Goal: Task Accomplishment & Management: Manage account settings

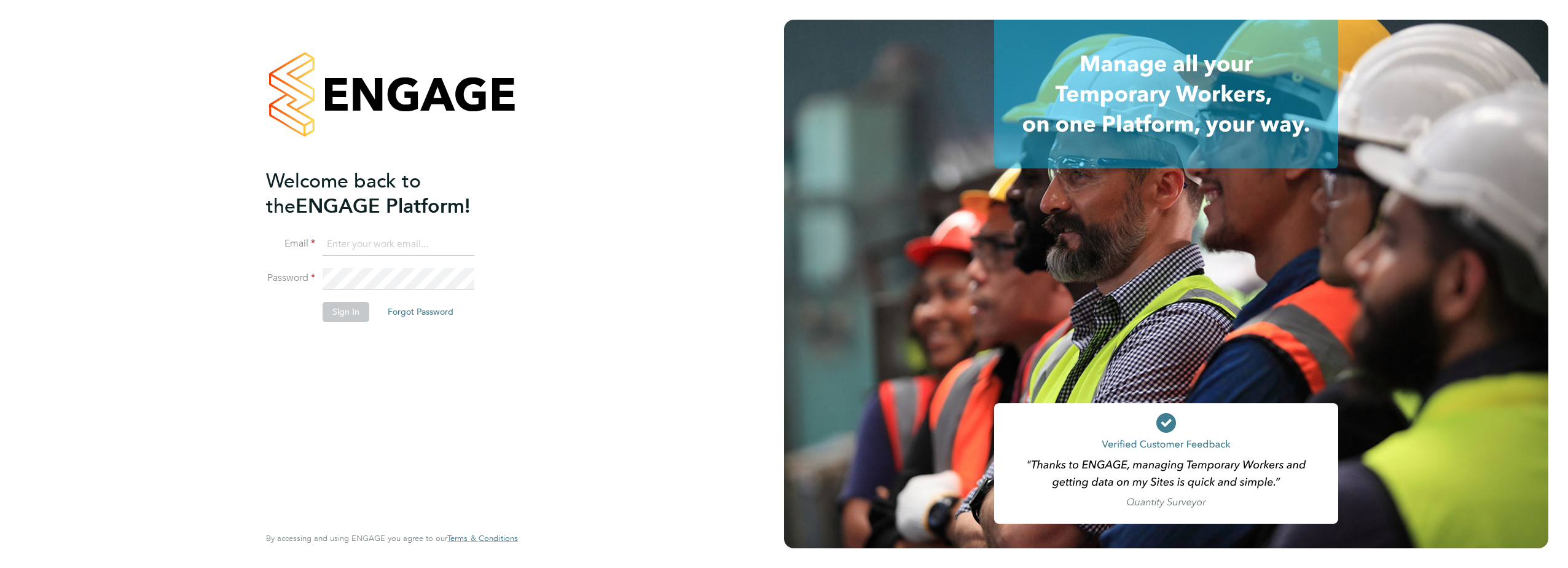
type input "david.ofarrell@vistry.co.uk"
click at [353, 314] on button "Sign In" at bounding box center [346, 311] width 46 height 19
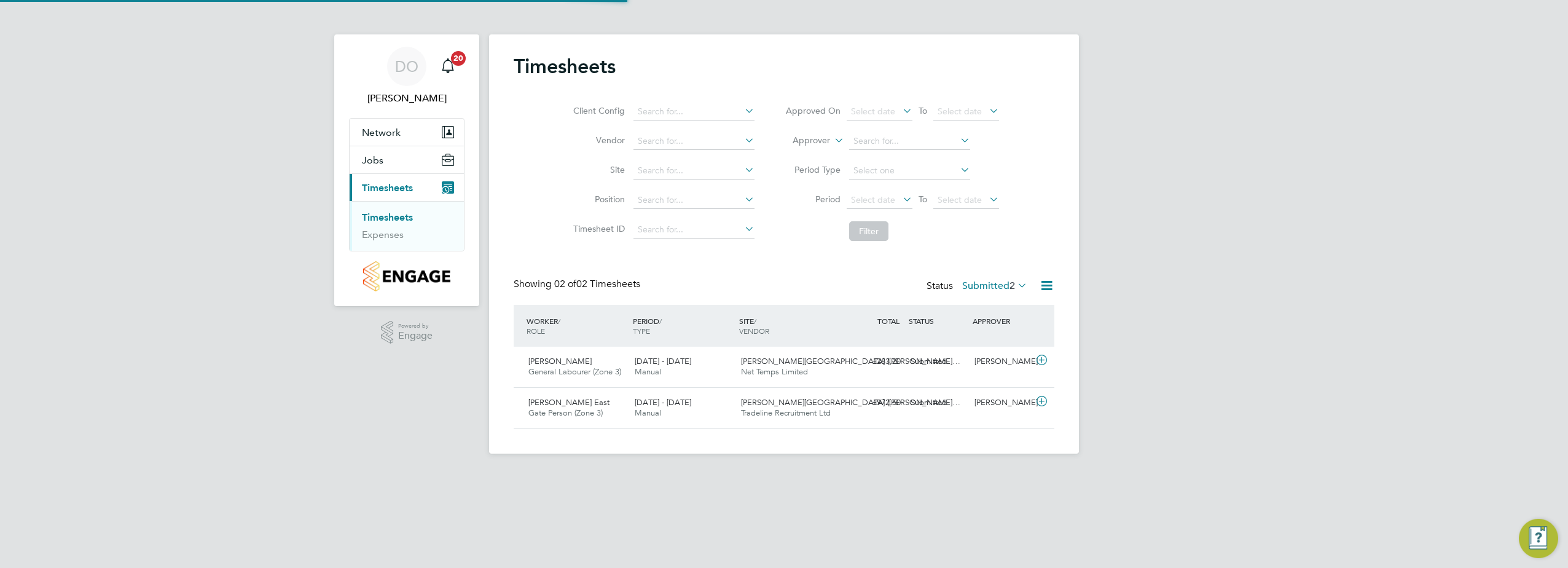
scroll to position [31, 107]
click at [569, 364] on span "Rees Williams" at bounding box center [560, 361] width 64 height 11
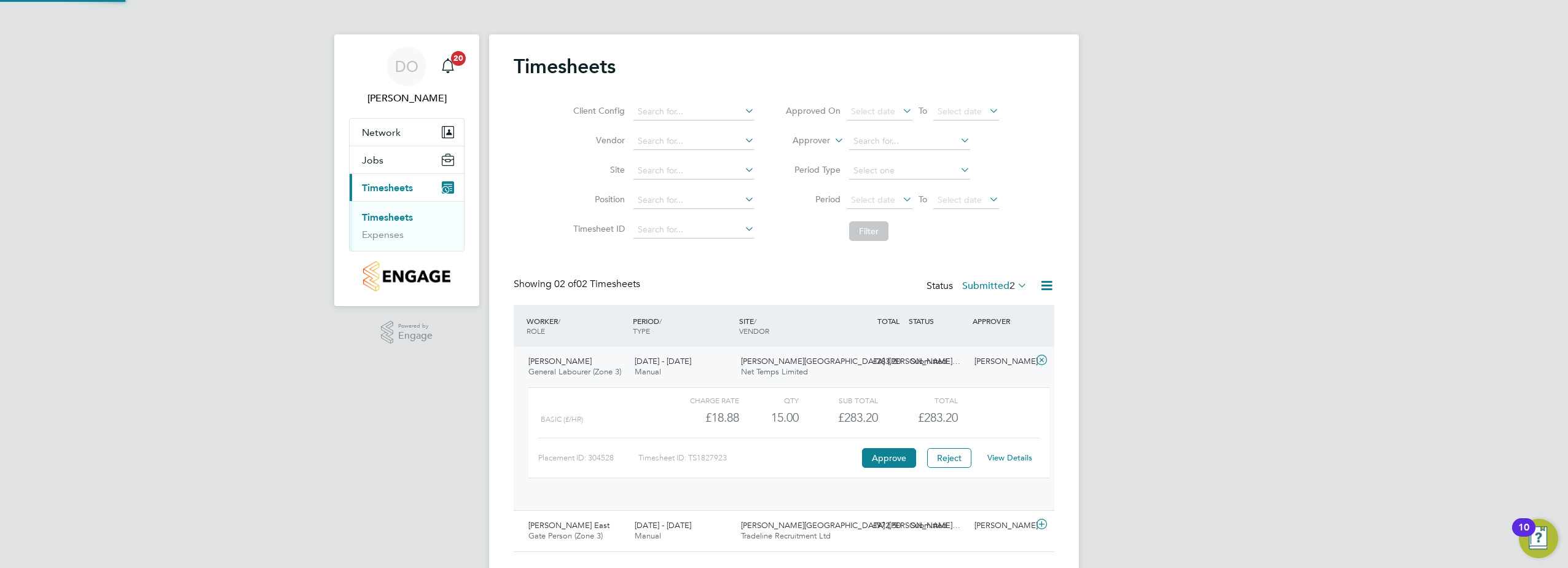
scroll to position [21, 120]
click at [900, 462] on button "Approve" at bounding box center [889, 458] width 54 height 19
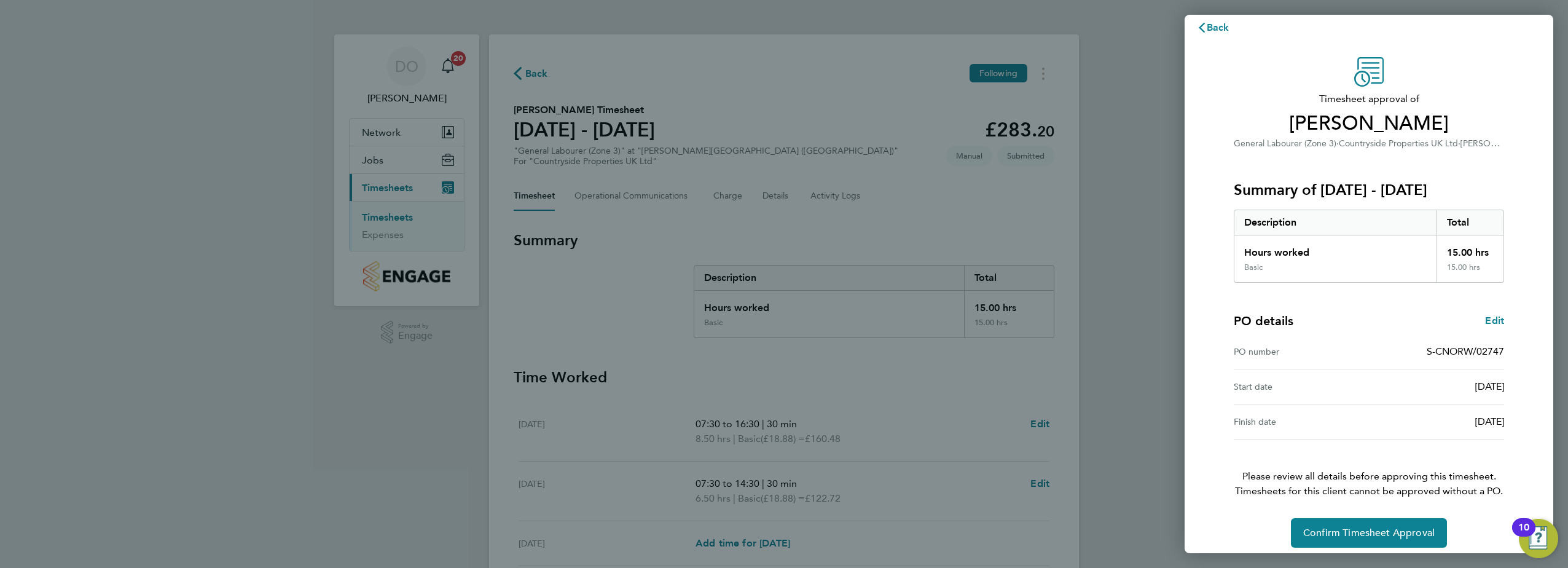
scroll to position [21, 0]
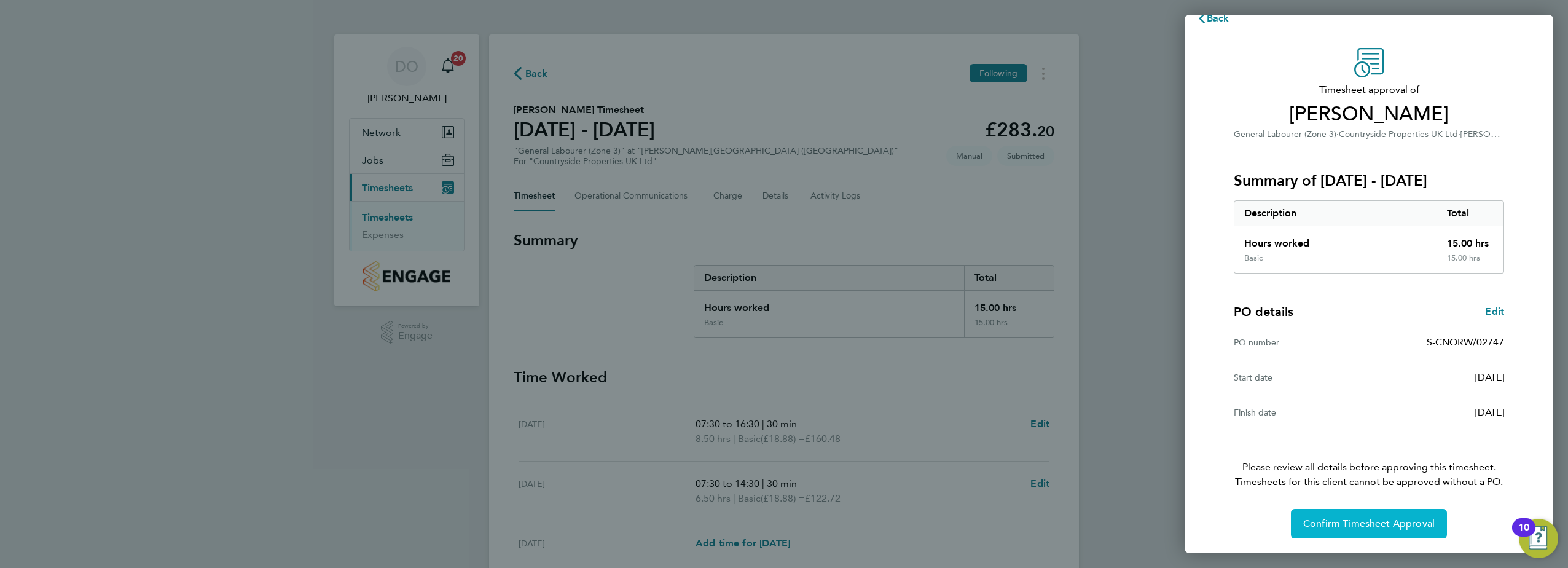
click at [1403, 523] on span "Confirm Timesheet Approval" at bounding box center [1368, 524] width 131 height 13
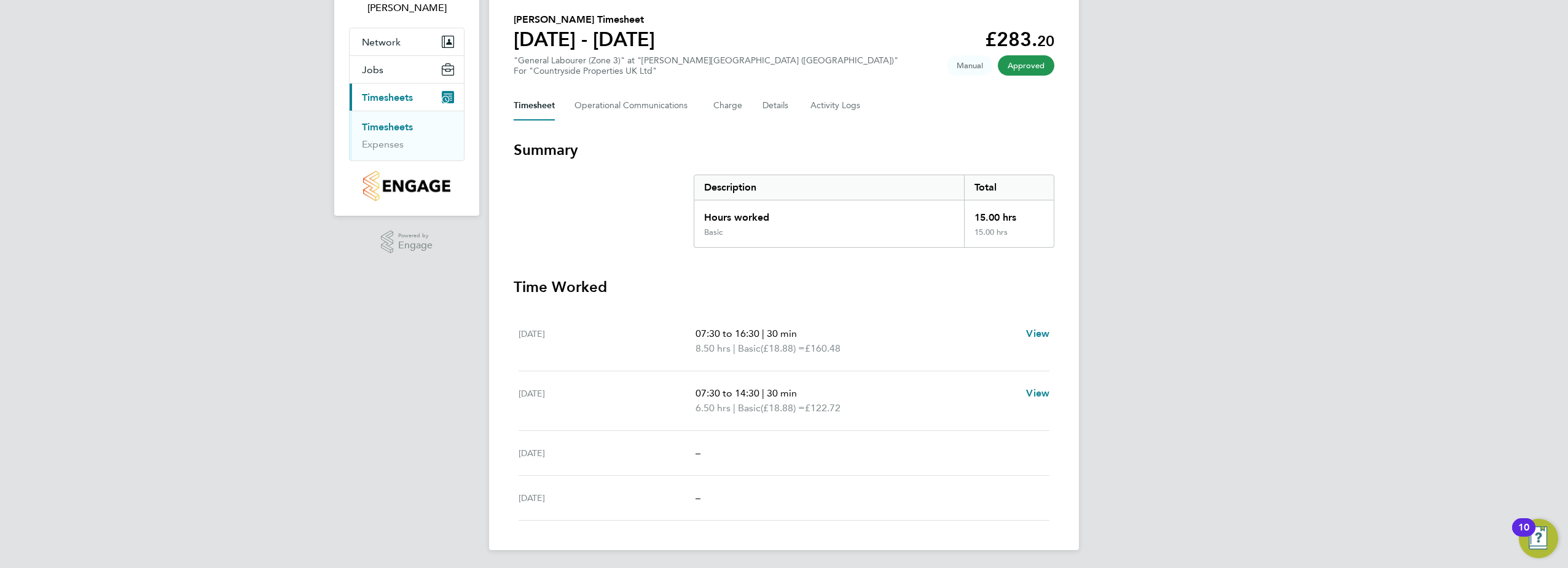
scroll to position [93, 0]
click at [399, 128] on link "Timesheets" at bounding box center [387, 125] width 51 height 12
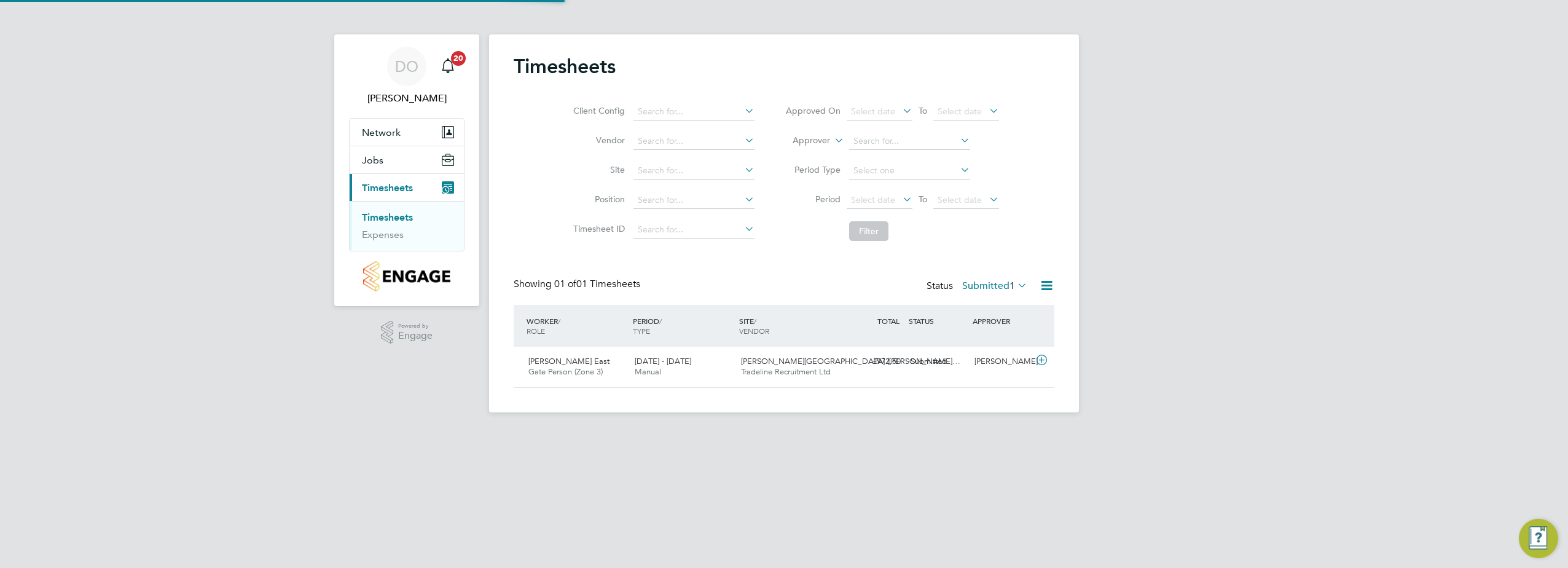
scroll to position [31, 107]
click at [599, 366] on div "[PERSON_NAME][GEOGRAPHIC_DATA] Person (Zone 3) [DATE] - [DATE]" at bounding box center [577, 366] width 106 height 31
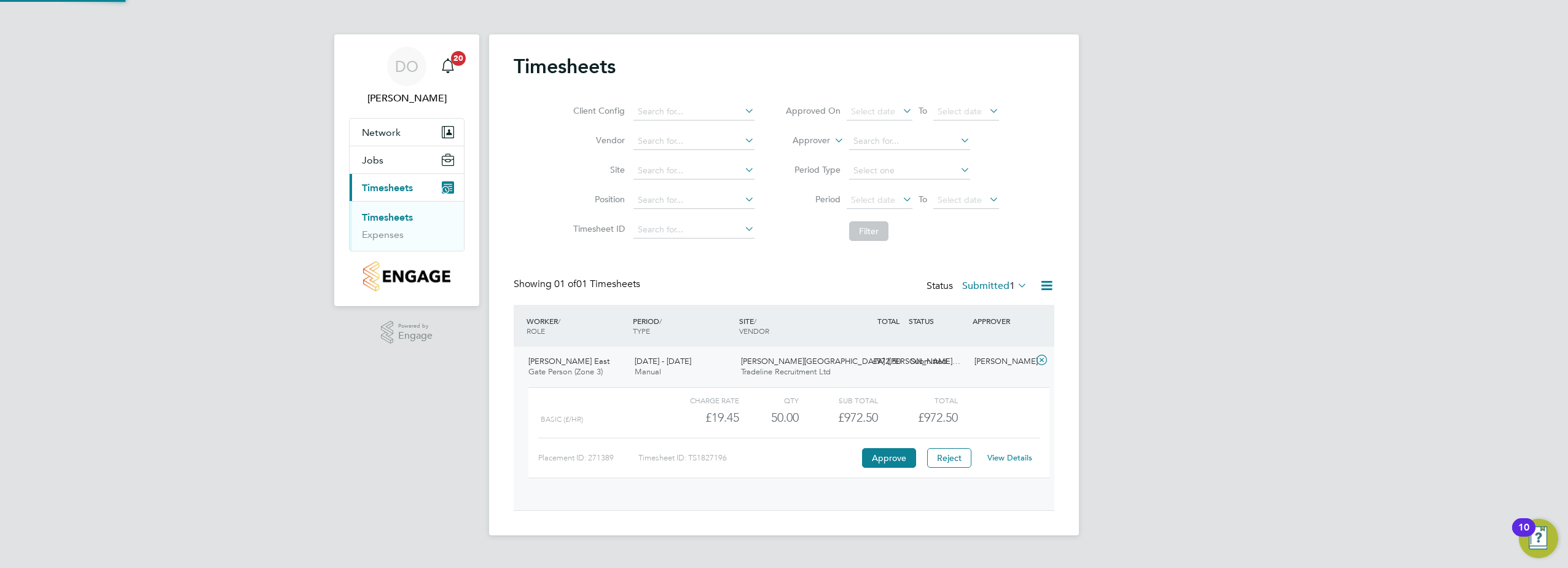
scroll to position [21, 120]
click at [1000, 457] on link "View Details" at bounding box center [1010, 457] width 45 height 11
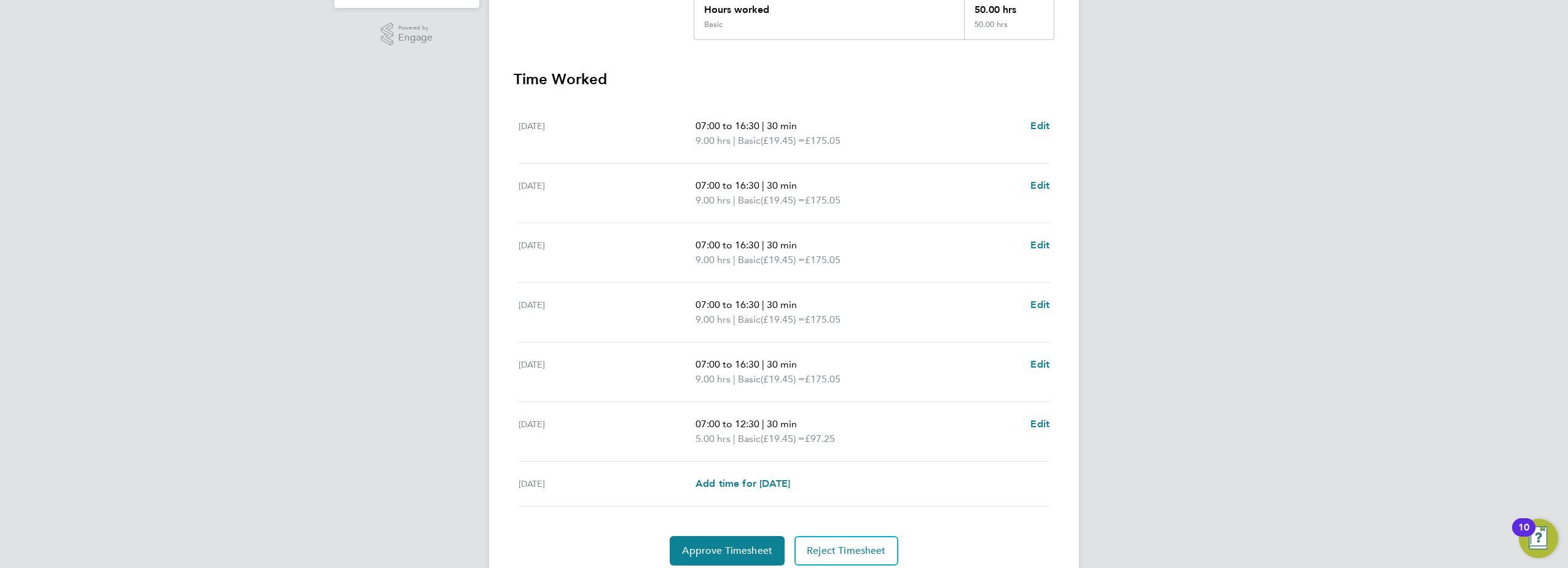
scroll to position [344, 0]
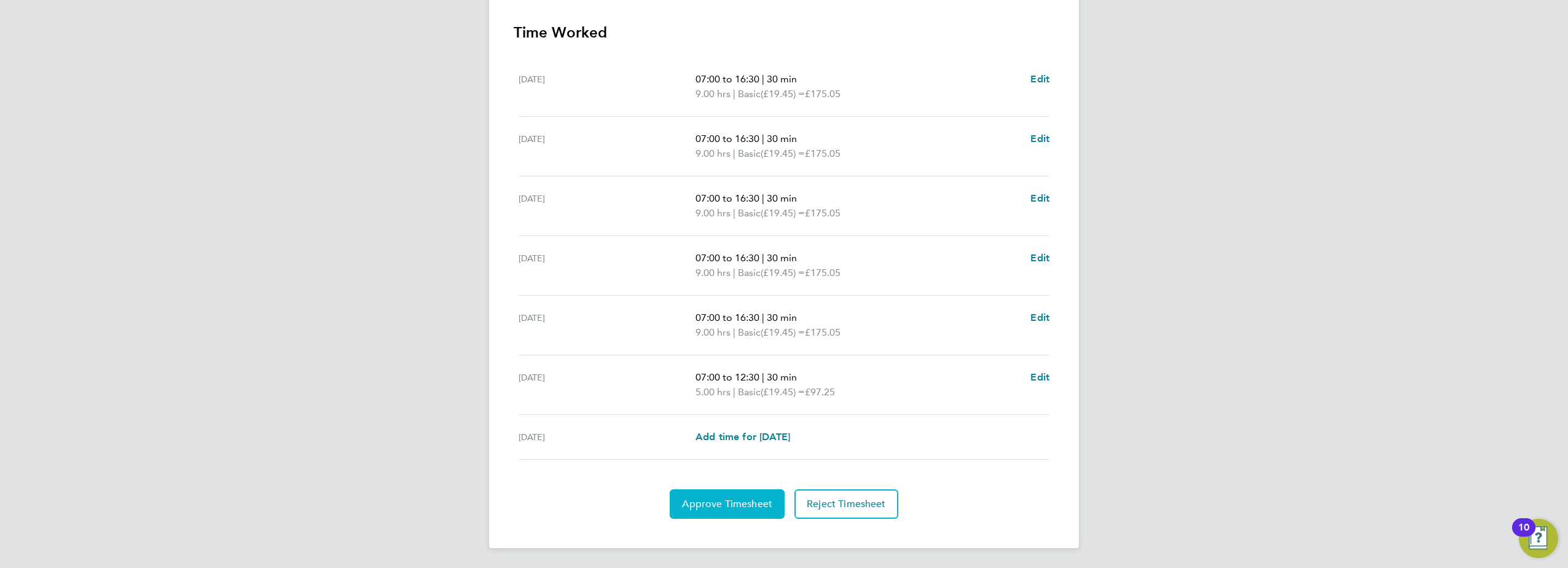
click at [724, 510] on button "Approve Timesheet" at bounding box center [727, 503] width 115 height 30
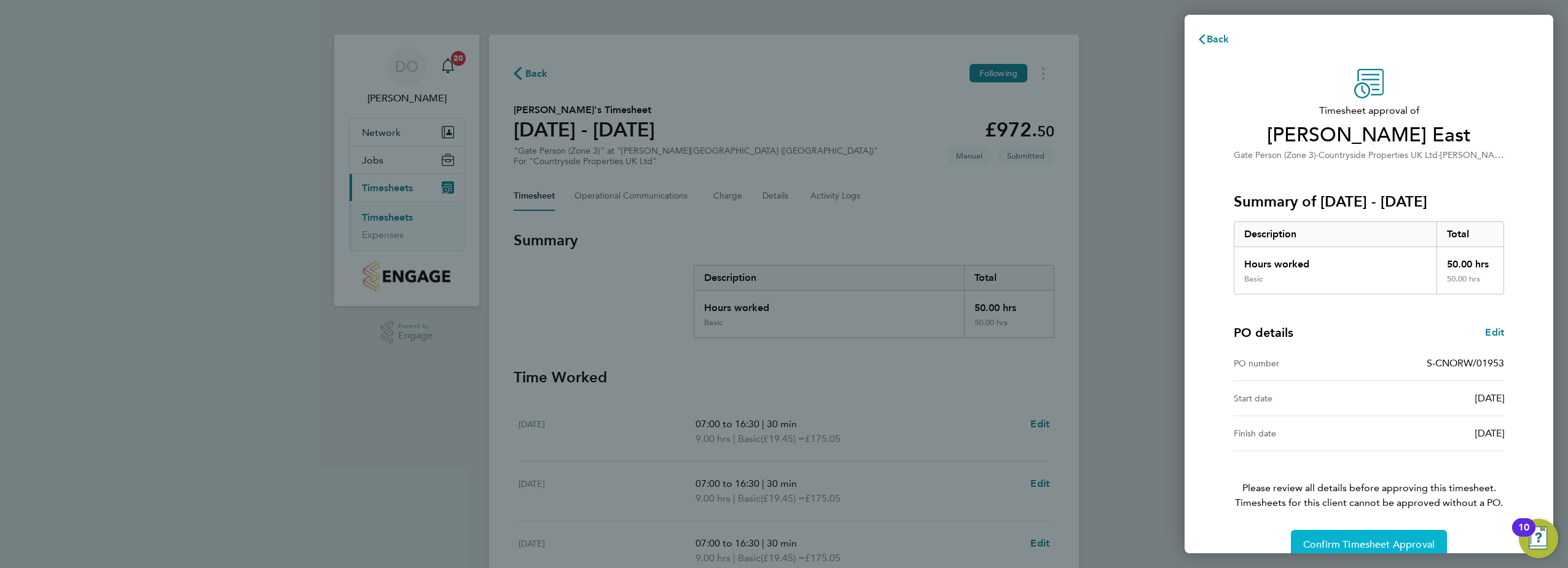
click at [1359, 535] on button "Confirm Timesheet Approval" at bounding box center [1369, 544] width 156 height 30
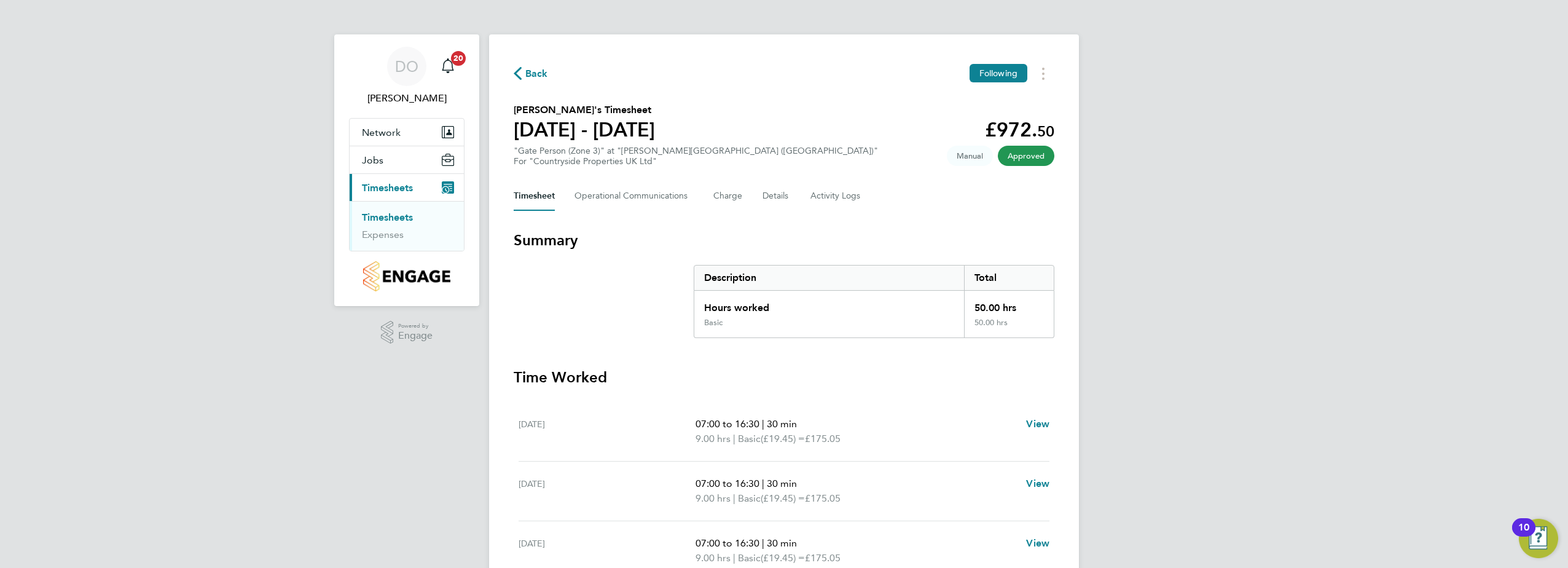
click at [387, 215] on link "Timesheets" at bounding box center [387, 217] width 51 height 12
